Goal: Information Seeking & Learning: Learn about a topic

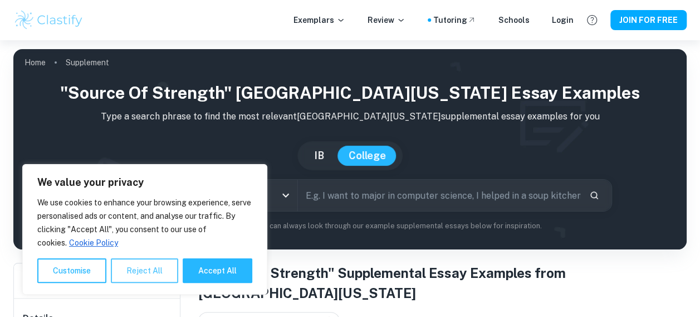
click at [159, 271] on button "Reject All" at bounding box center [144, 270] width 67 height 25
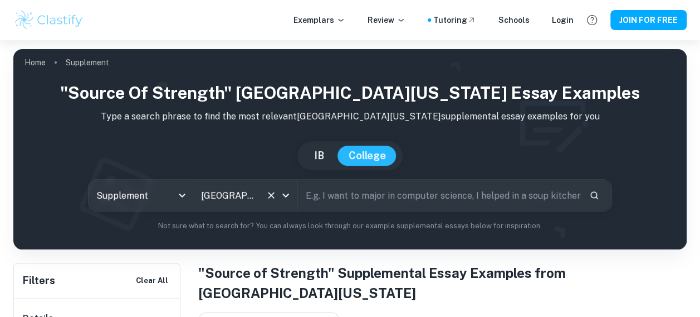
click at [227, 200] on input "[GEOGRAPHIC_DATA][US_STATE]" at bounding box center [229, 194] width 63 height 21
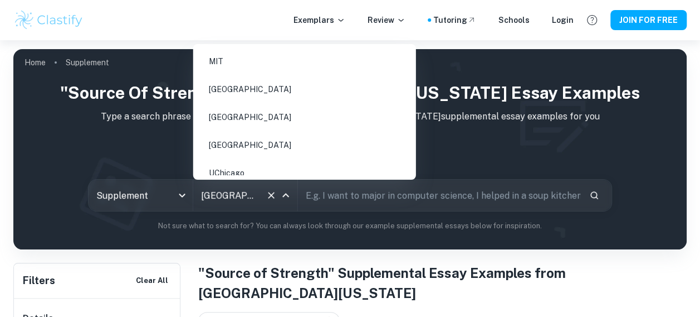
scroll to position [1042, 0]
click at [137, 198] on body "We value your privacy We use cookies to enhance your browsing experience, serve…" at bounding box center [350, 198] width 700 height 317
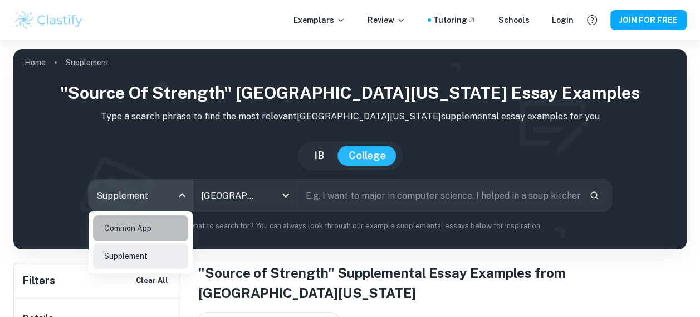
click at [140, 223] on li "Common App" at bounding box center [140, 228] width 95 height 26
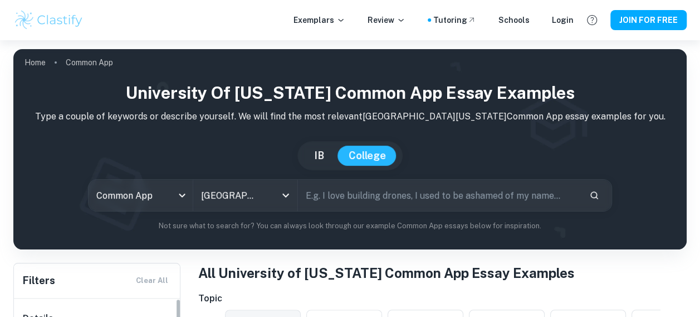
scroll to position [279, 0]
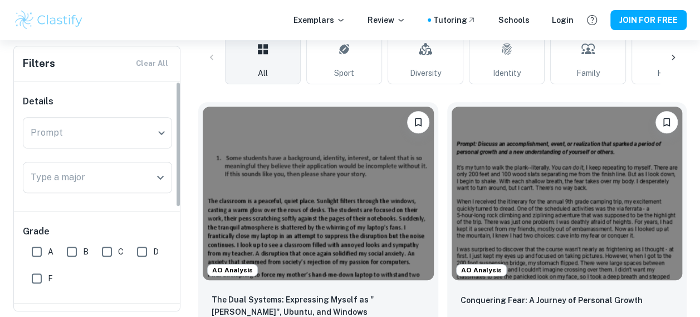
click at [27, 247] on input "A" at bounding box center [37, 251] width 22 height 22
checkbox input "true"
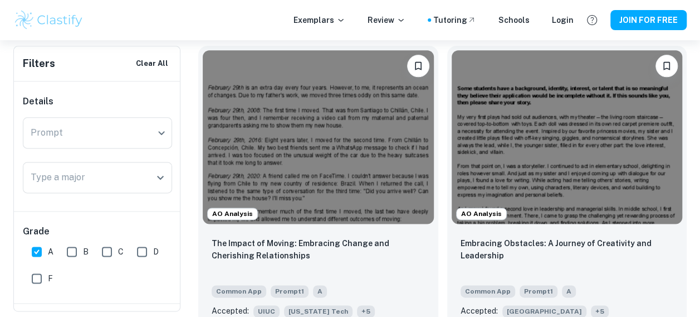
scroll to position [650, 0]
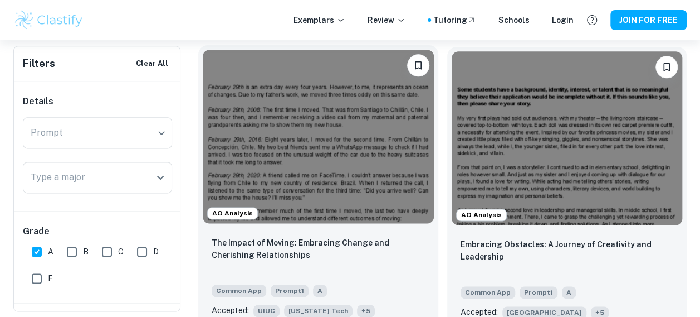
click at [401, 167] on img at bounding box center [318, 136] width 231 height 173
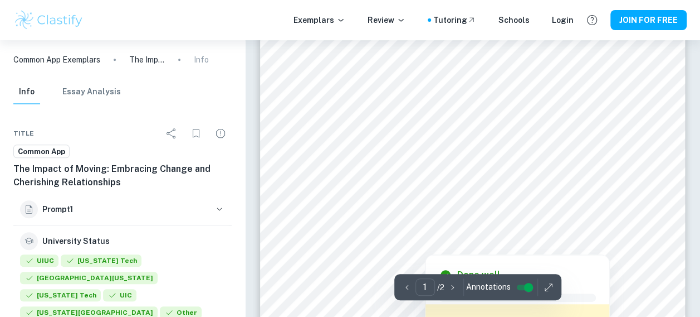
scroll to position [371, 0]
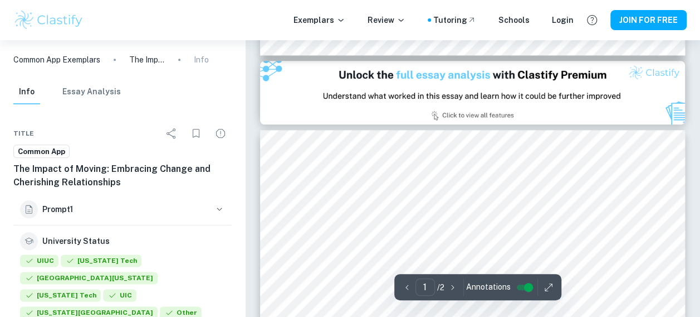
type input "2"
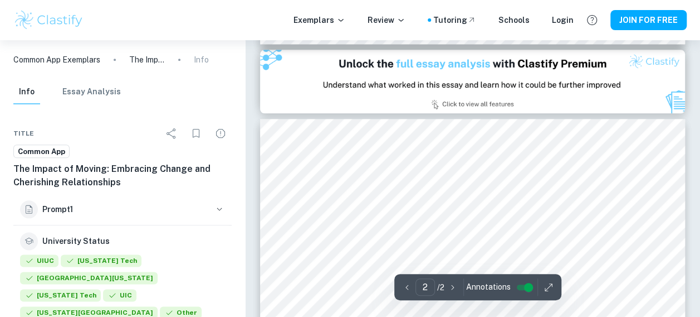
scroll to position [650, 0]
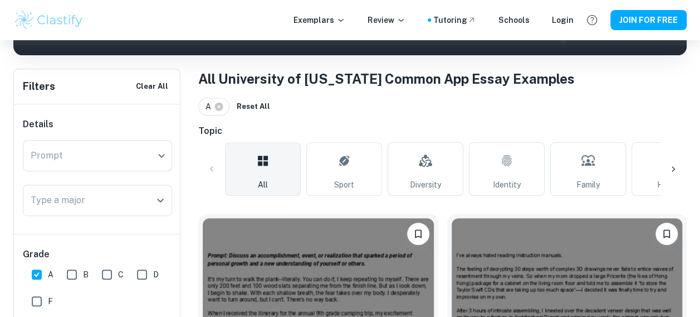
scroll to position [371, 0]
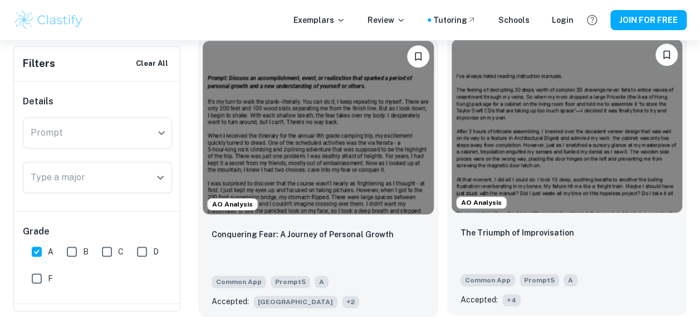
click at [509, 218] on div "The Triumph of Improvisation Common App Prompt 5 A Accepted: + 4" at bounding box center [567, 266] width 240 height 98
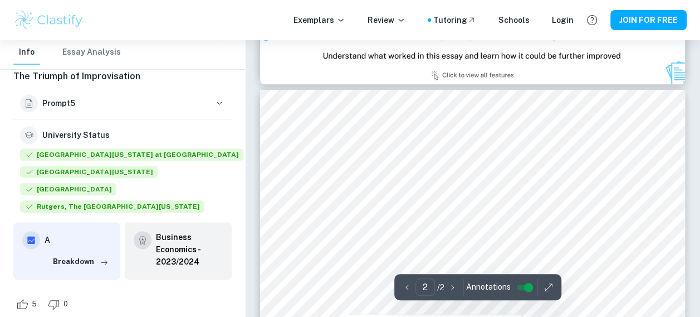
scroll to position [557, 0]
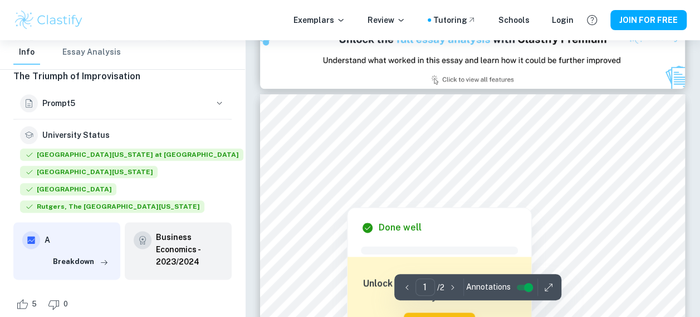
type input "2"
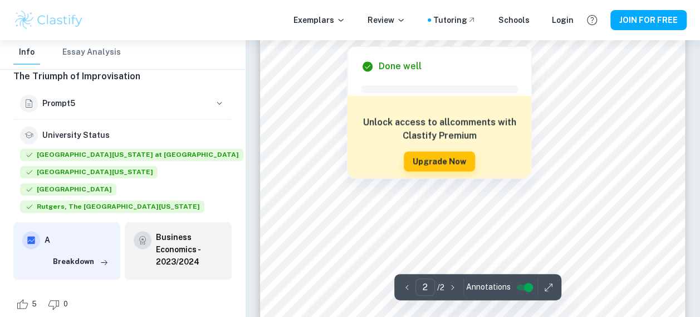
scroll to position [650, 0]
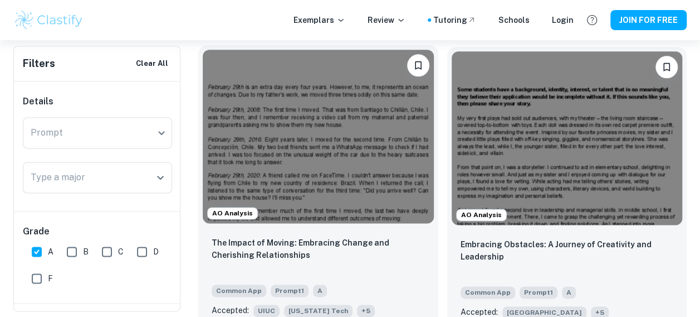
scroll to position [743, 0]
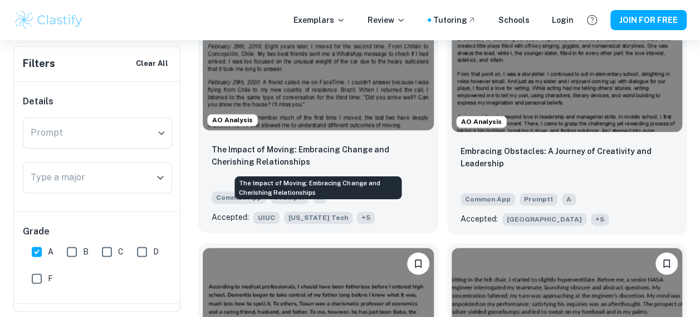
click at [344, 162] on p "The Impact of Moving: Embracing Change and Cherishing Relationships" at bounding box center [318, 155] width 213 height 25
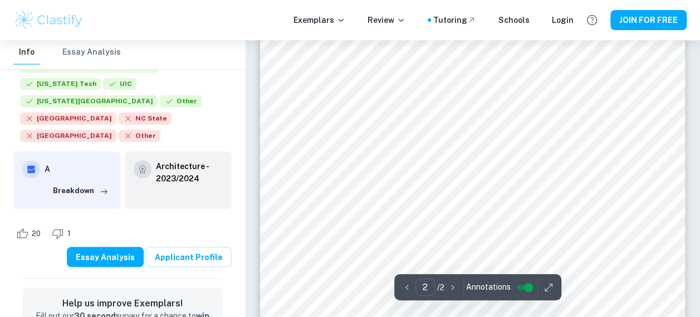
scroll to position [650, 0]
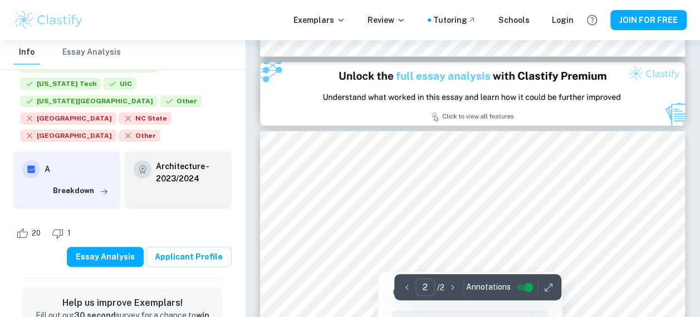
type input "1"
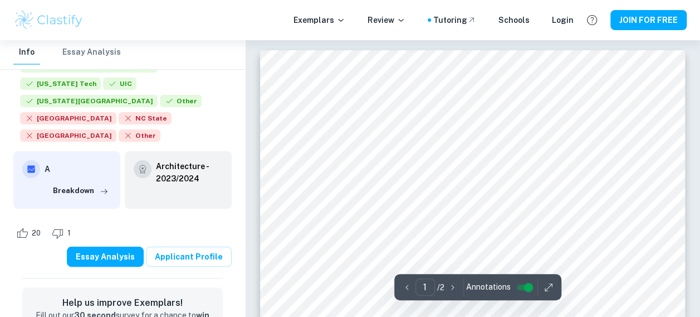
scroll to position [0, 0]
